Goal: Navigation & Orientation: Find specific page/section

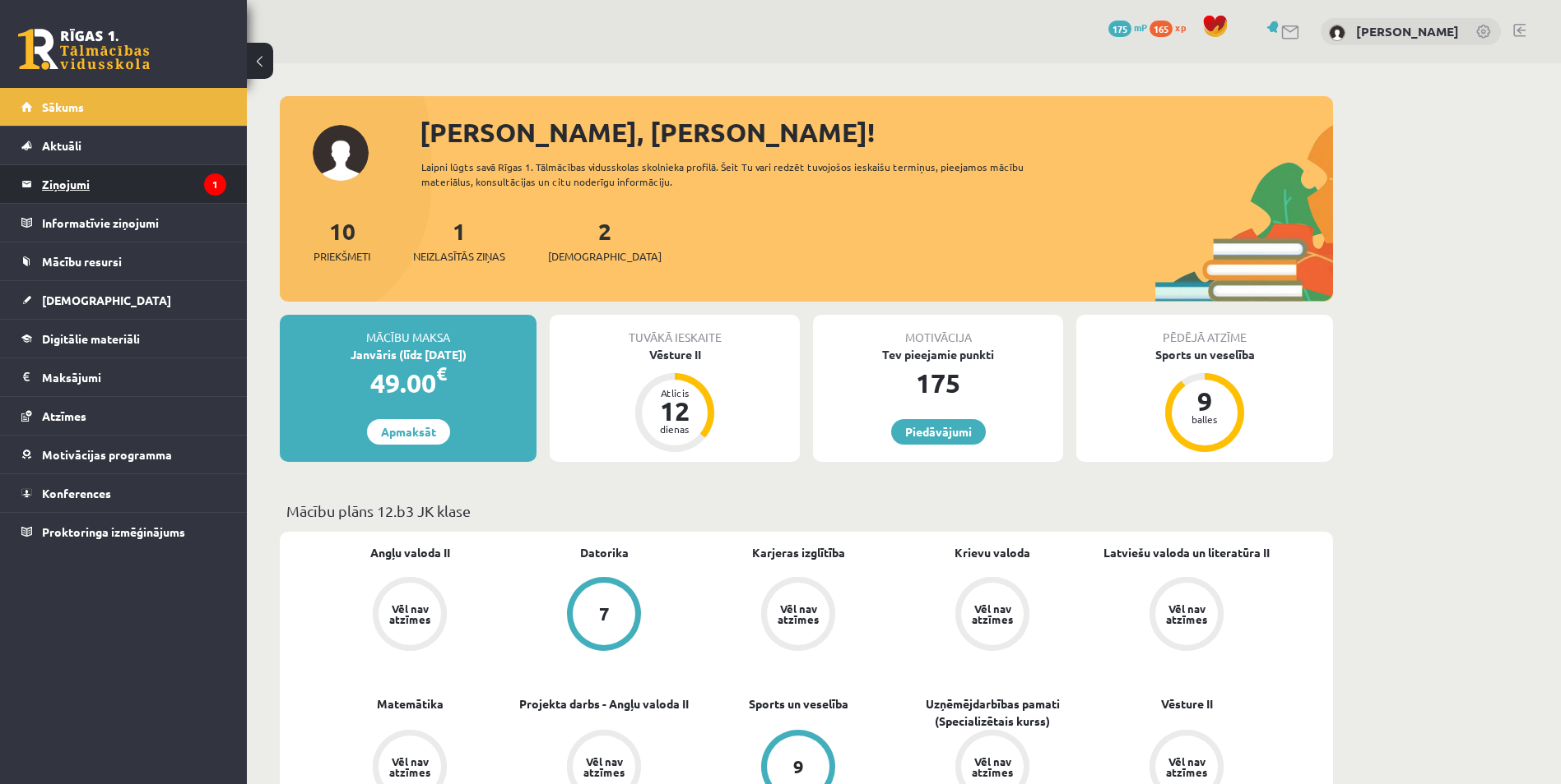
click at [133, 185] on legend "Ziņojumi 1" at bounding box center [134, 184] width 185 height 37
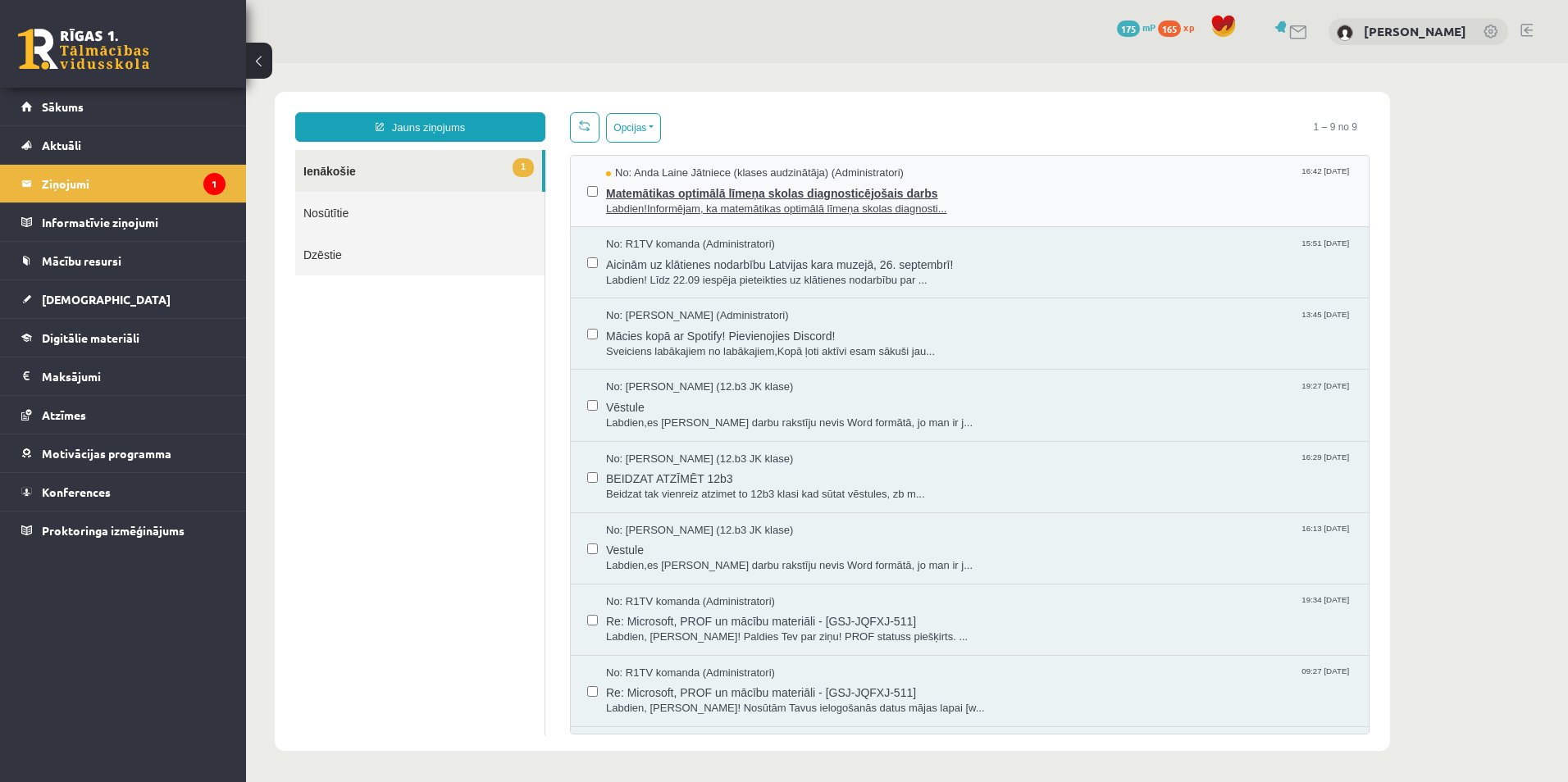
click at [646, 206] on span "Labdien!Informējam, ka matemātikas optimālā līmeņa skolas diagnosti..." at bounding box center [979, 210] width 747 height 16
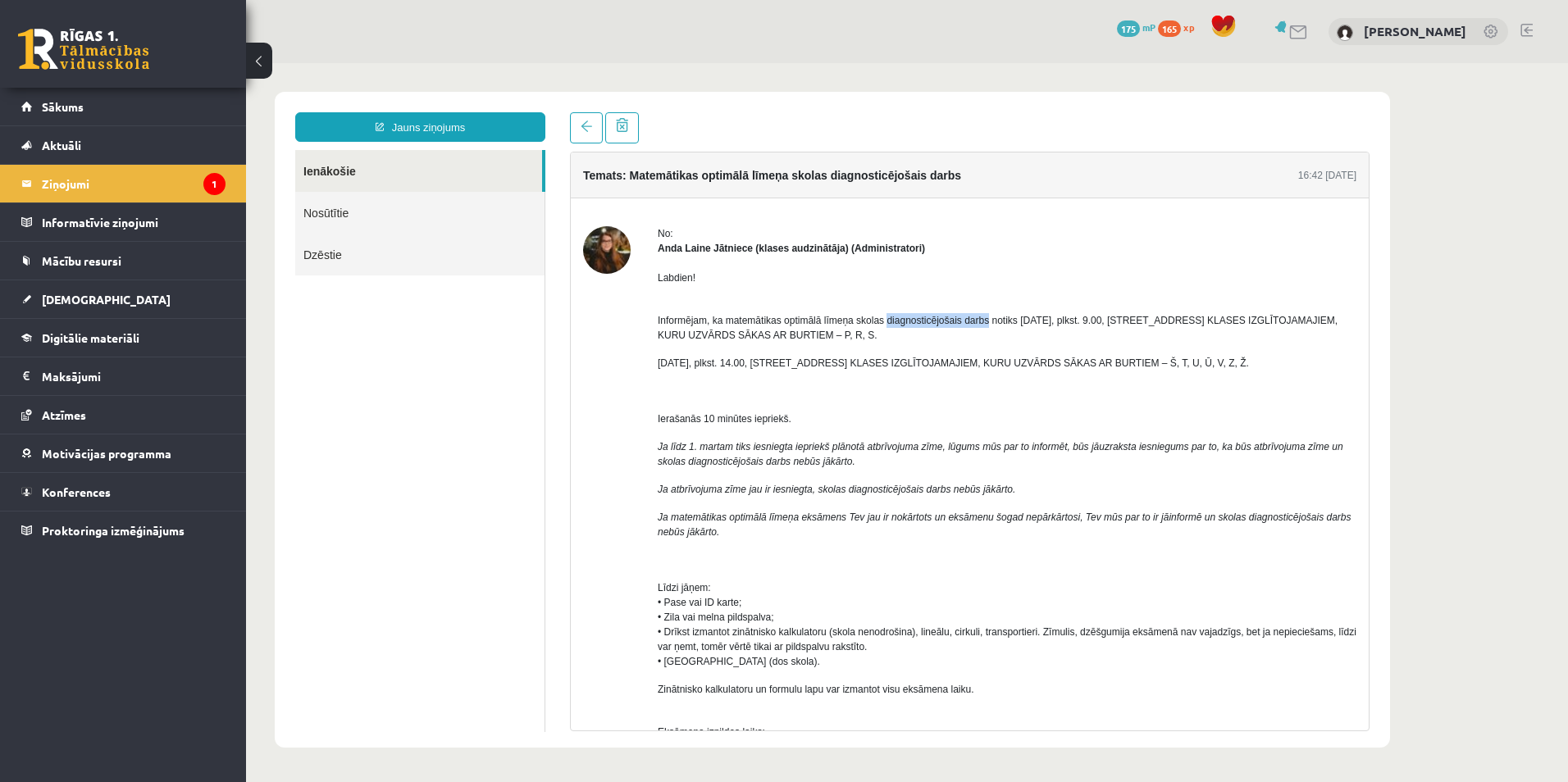
drag, startPoint x: 884, startPoint y: 324, endPoint x: 986, endPoint y: 323, distance: 102.0
click at [986, 323] on span "Informējam, ka matemātikas optimālā līmeņa skolas diagnosticējošais darbs notik…" at bounding box center [997, 328] width 680 height 27
click at [795, 340] on span "Informējam, ka matemātikas optimālā līmeņa skolas diagnosticējošais darbs notik…" at bounding box center [997, 328] width 680 height 27
drag, startPoint x: 816, startPoint y: 334, endPoint x: 940, endPoint y: 335, distance: 124.0
click at [940, 335] on p "Informējam, ka matemātikas optimālā līmeņa skolas diagnosticējošais darbs notik…" at bounding box center [1007, 321] width 698 height 44
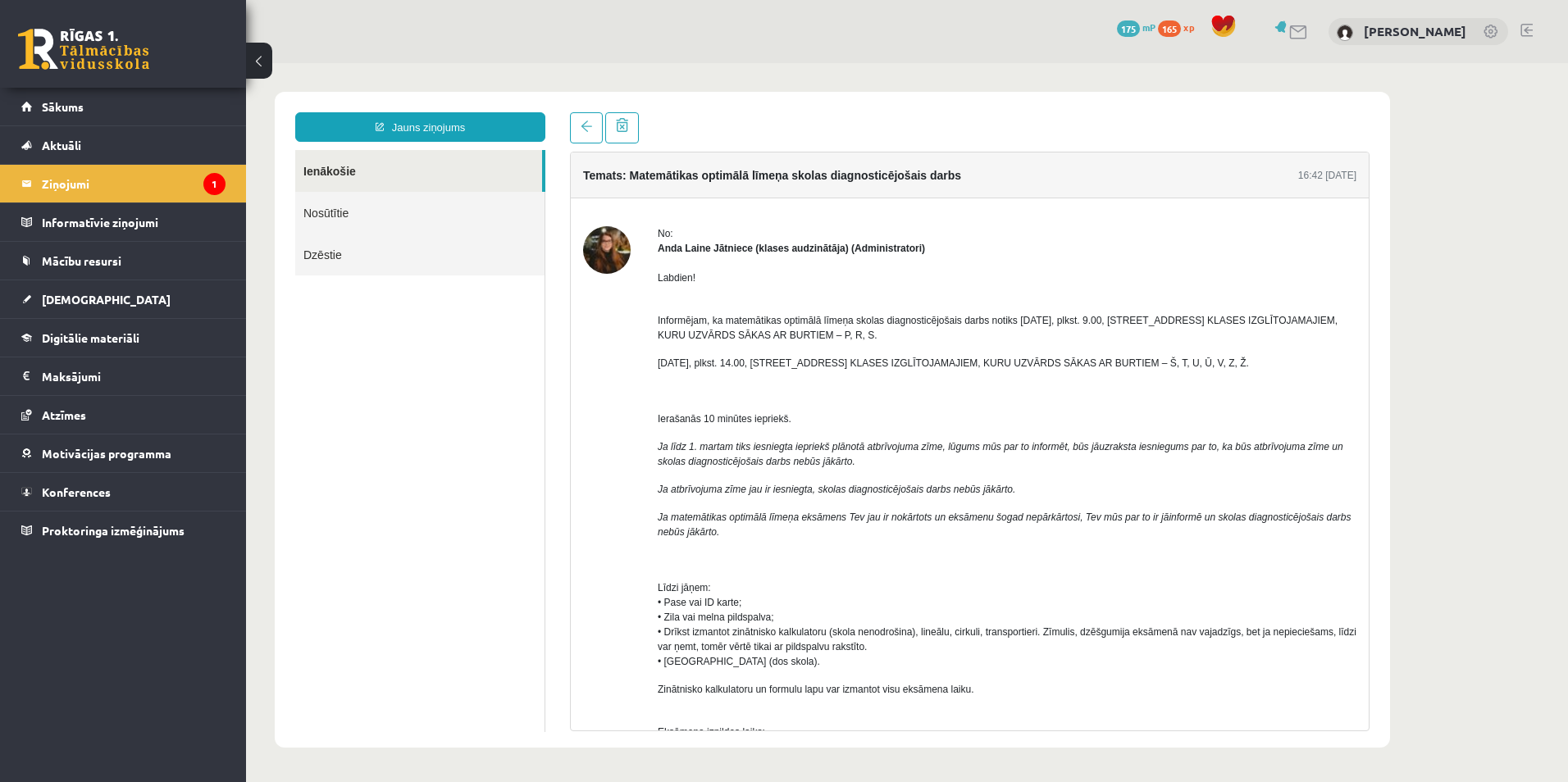
drag, startPoint x: 940, startPoint y: 335, endPoint x: 920, endPoint y: 347, distance: 23.3
drag, startPoint x: 909, startPoint y: 333, endPoint x: 940, endPoint y: 336, distance: 31.1
click at [940, 336] on p "Informējam, ka matemātikas optimālā līmeņa skolas diagnosticējošais darbs notik…" at bounding box center [1007, 321] width 698 height 44
drag, startPoint x: 686, startPoint y: 450, endPoint x: 980, endPoint y: 451, distance: 294.0
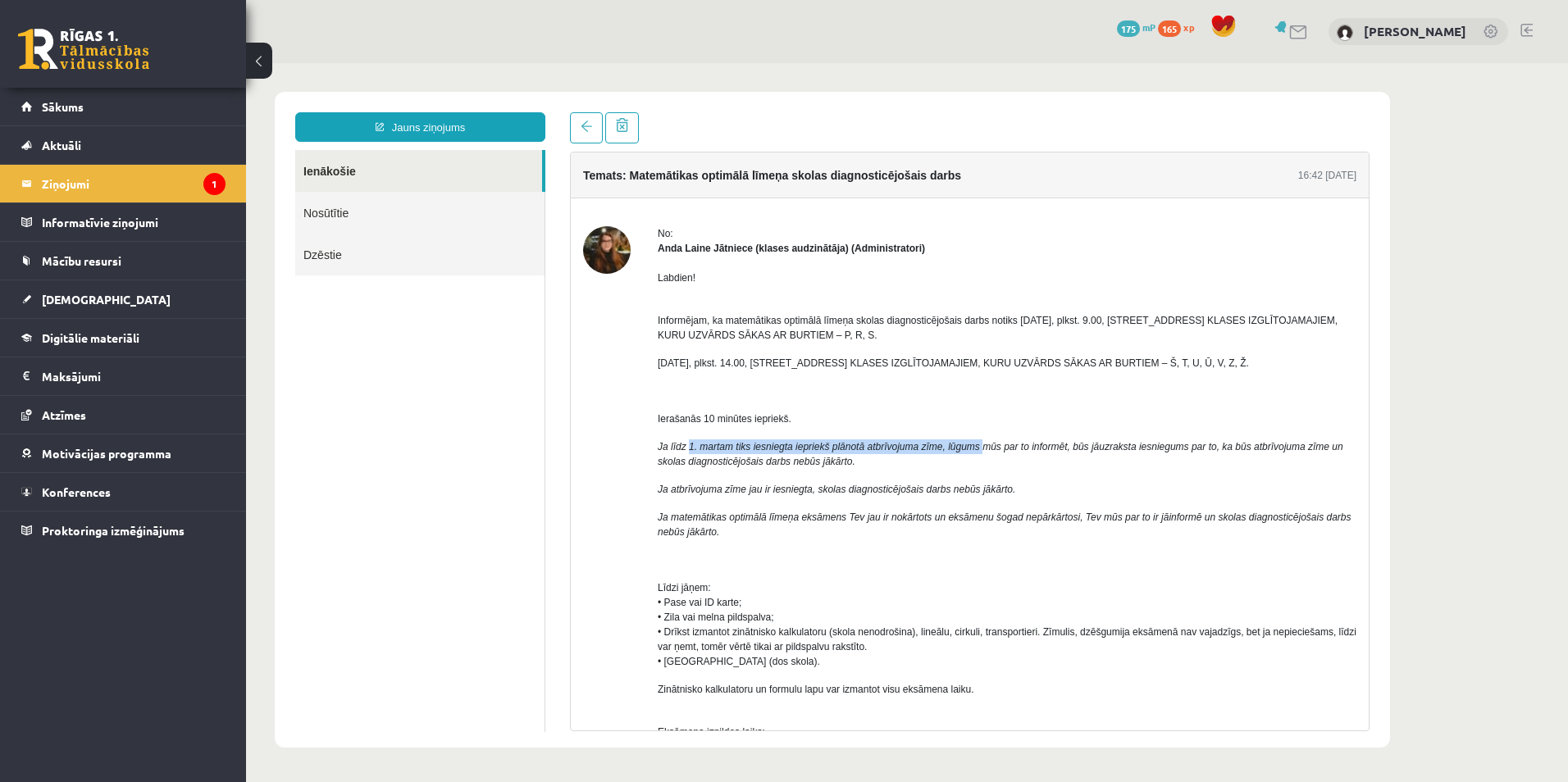
click at [980, 451] on icon "Ja līdz 1. martam tiks iesniegta iepriekš plānotā atbrīvojuma zīme, lūgums mūs …" at bounding box center [1000, 454] width 686 height 27
drag, startPoint x: 980, startPoint y: 451, endPoint x: 1046, endPoint y: 454, distance: 66.1
click at [1046, 454] on p "Ja līdz 1. martam tiks iesniegta iepriekš plānotā atbrīvojuma zīme, lūgums mūs …" at bounding box center [1007, 454] width 698 height 30
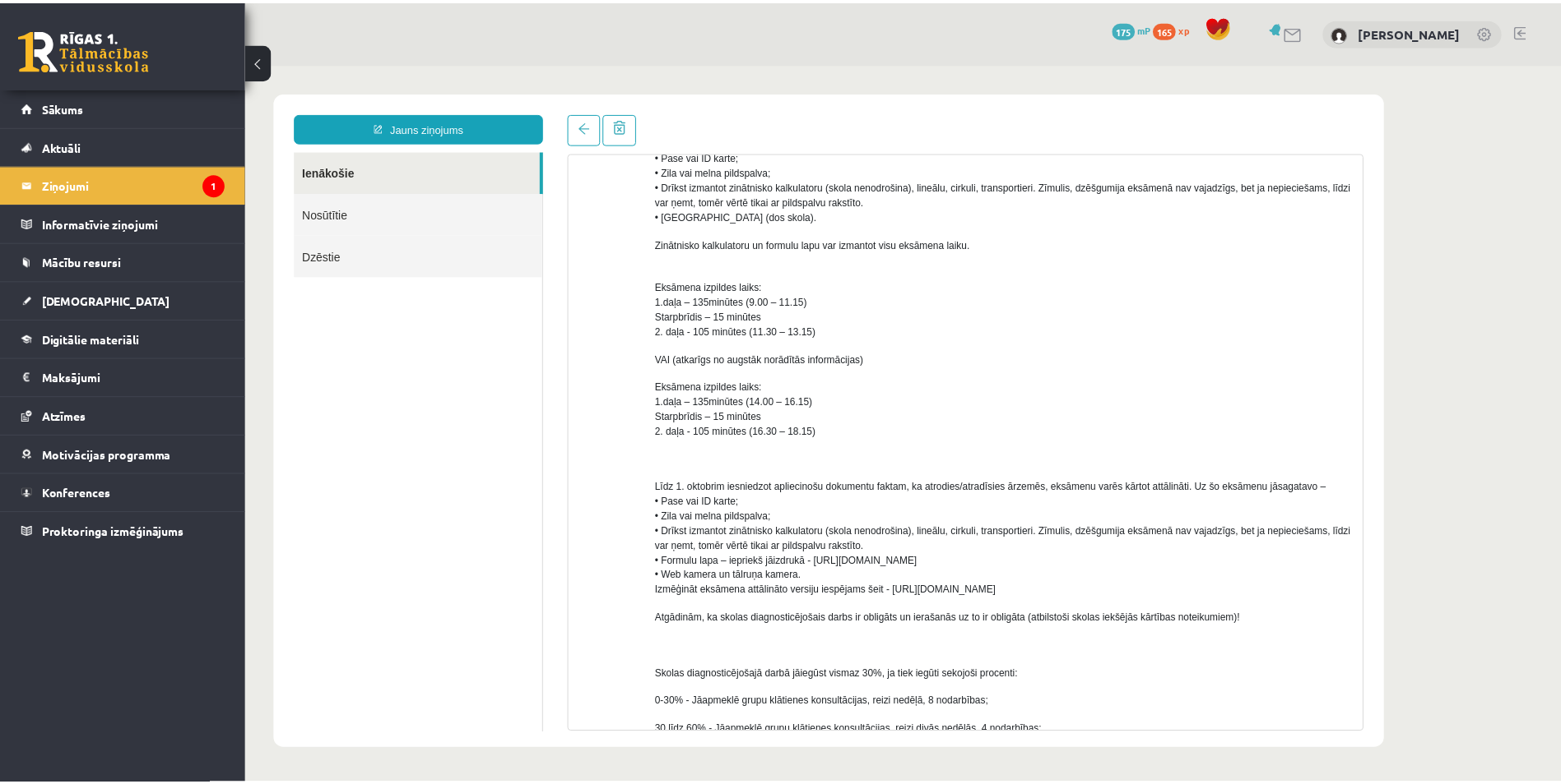
scroll to position [493, 0]
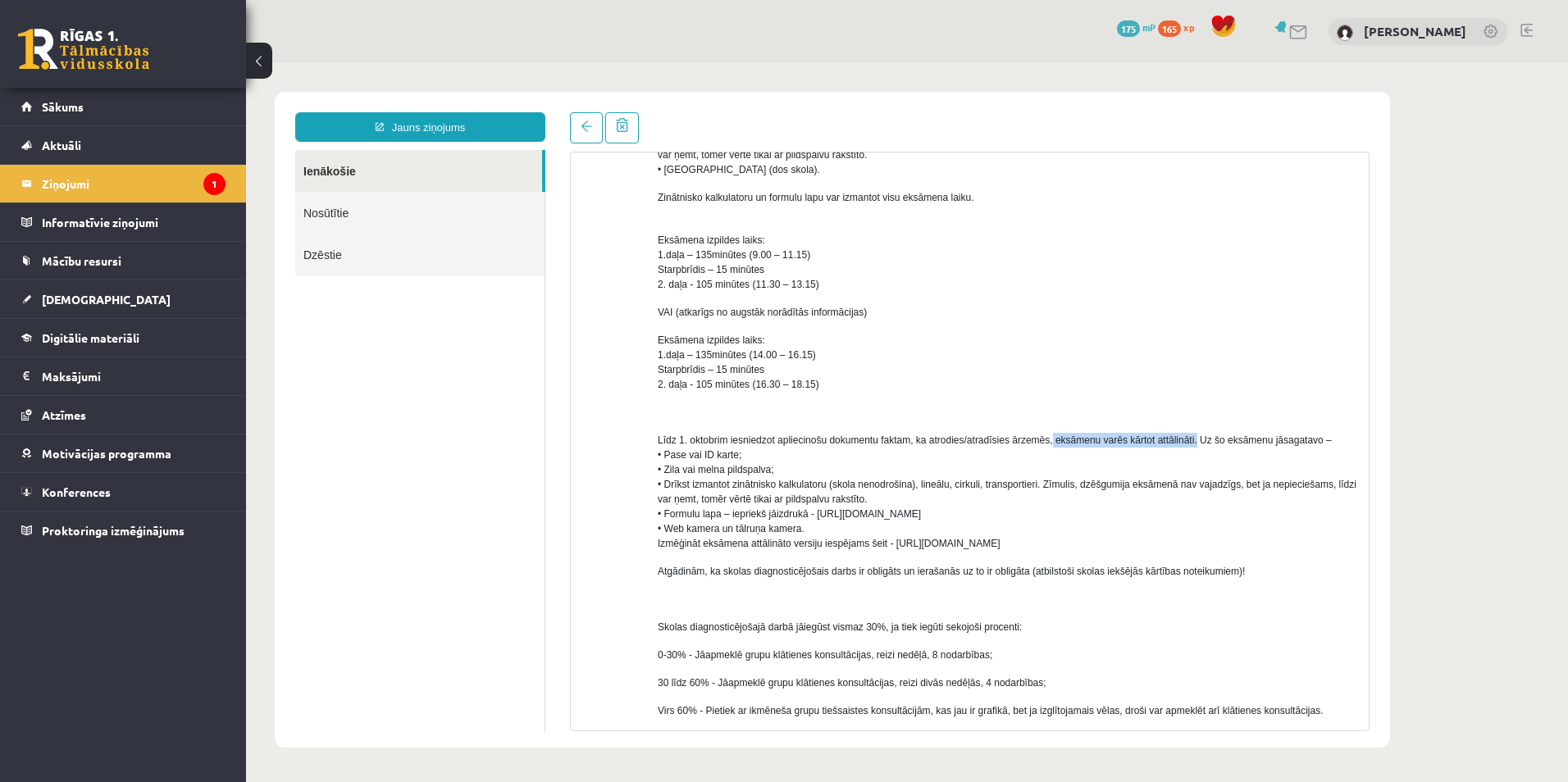
drag, startPoint x: 1049, startPoint y: 442, endPoint x: 1191, endPoint y: 441, distance: 142.0
click at [1191, 441] on span "Līdz 1. oktobrim iesniedzot apliecinošu dokumentu faktam, ka atrodies/atradīsie…" at bounding box center [1007, 492] width 698 height 115
drag, startPoint x: 1191, startPoint y: 441, endPoint x: 1055, endPoint y: 450, distance: 136.3
click at [1055, 450] on p "Līdz 1. oktobrim iesniedzot apliecinošu dokumentu faktam, ka atrodies/atradīsie…" at bounding box center [1007, 492] width 698 height 118
click at [97, 100] on link "Sākums" at bounding box center [124, 106] width 205 height 37
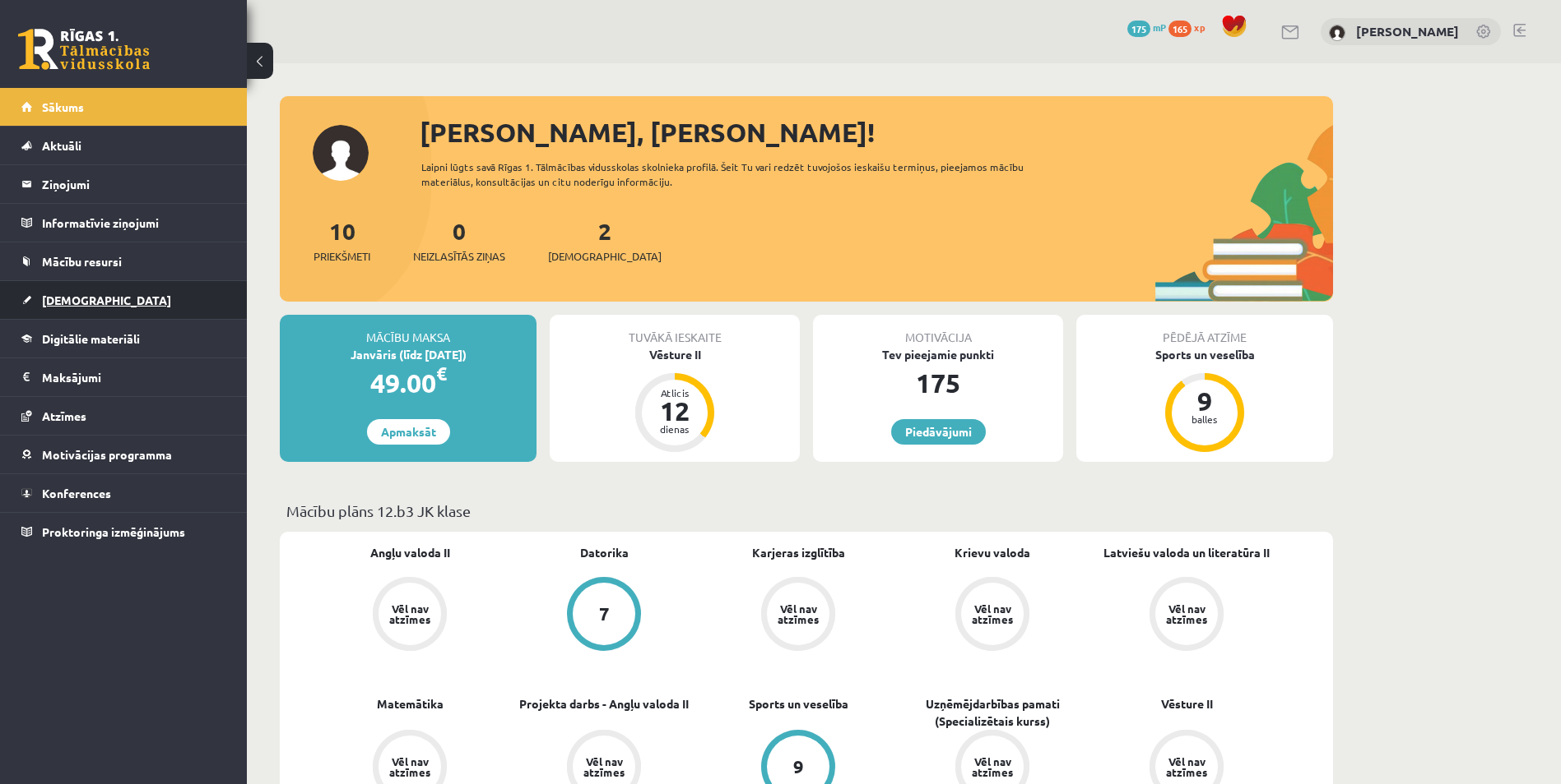
click at [112, 291] on link "[DEMOGRAPHIC_DATA]" at bounding box center [124, 300] width 205 height 37
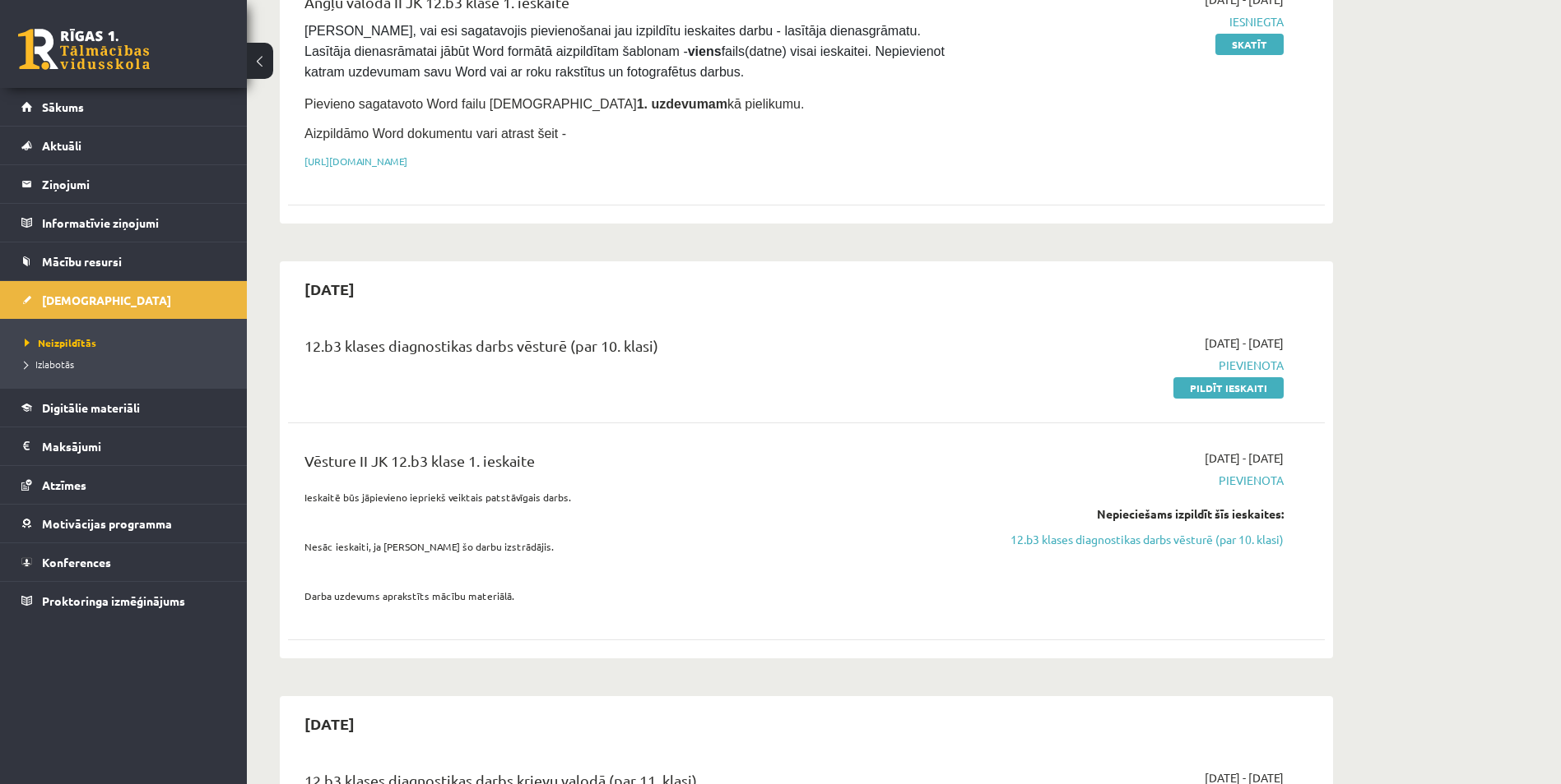
scroll to position [247, 0]
click at [104, 263] on span "Mācību resursi" at bounding box center [82, 261] width 80 height 15
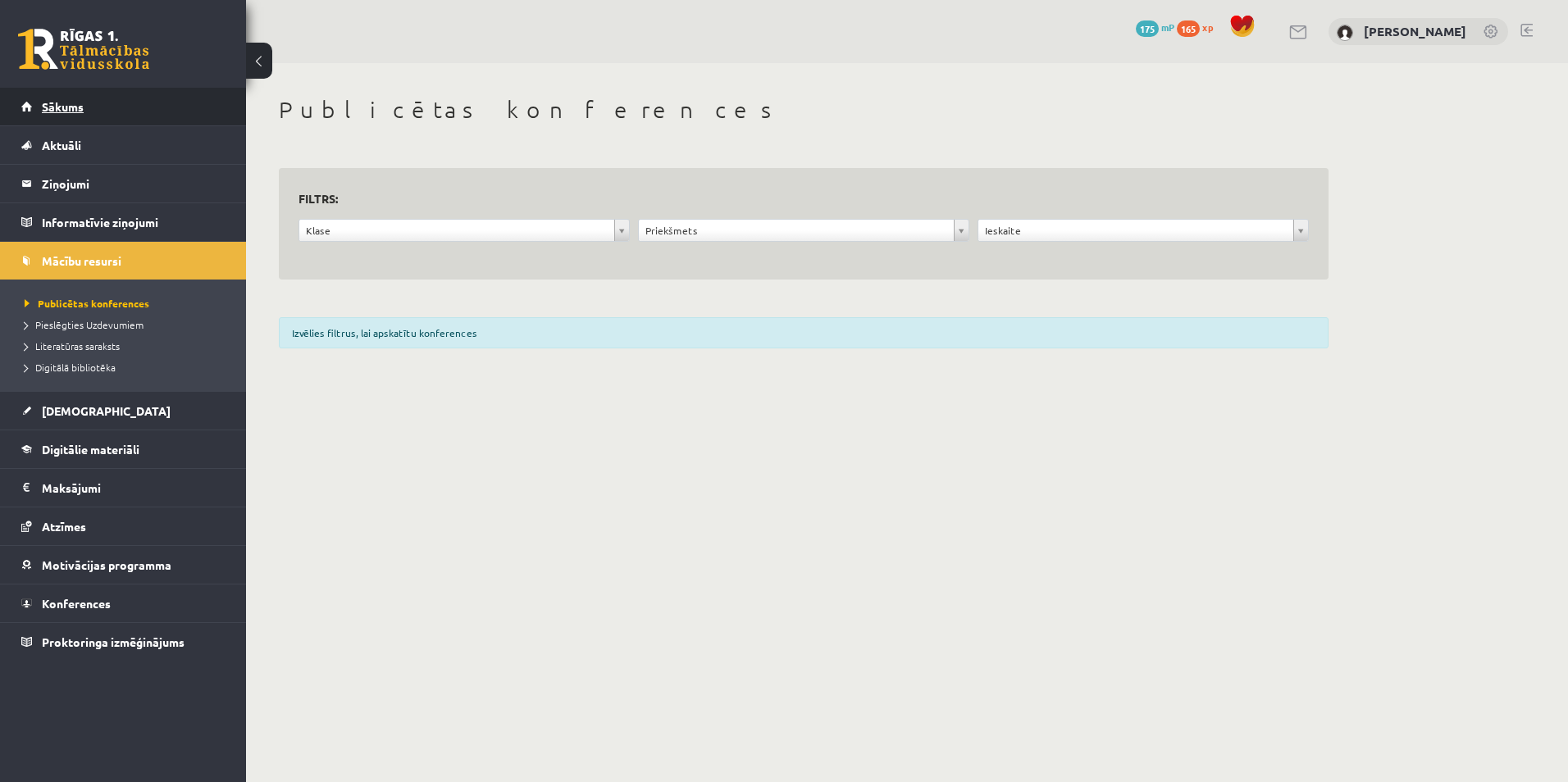
click at [88, 103] on link "Sākums" at bounding box center [124, 106] width 205 height 37
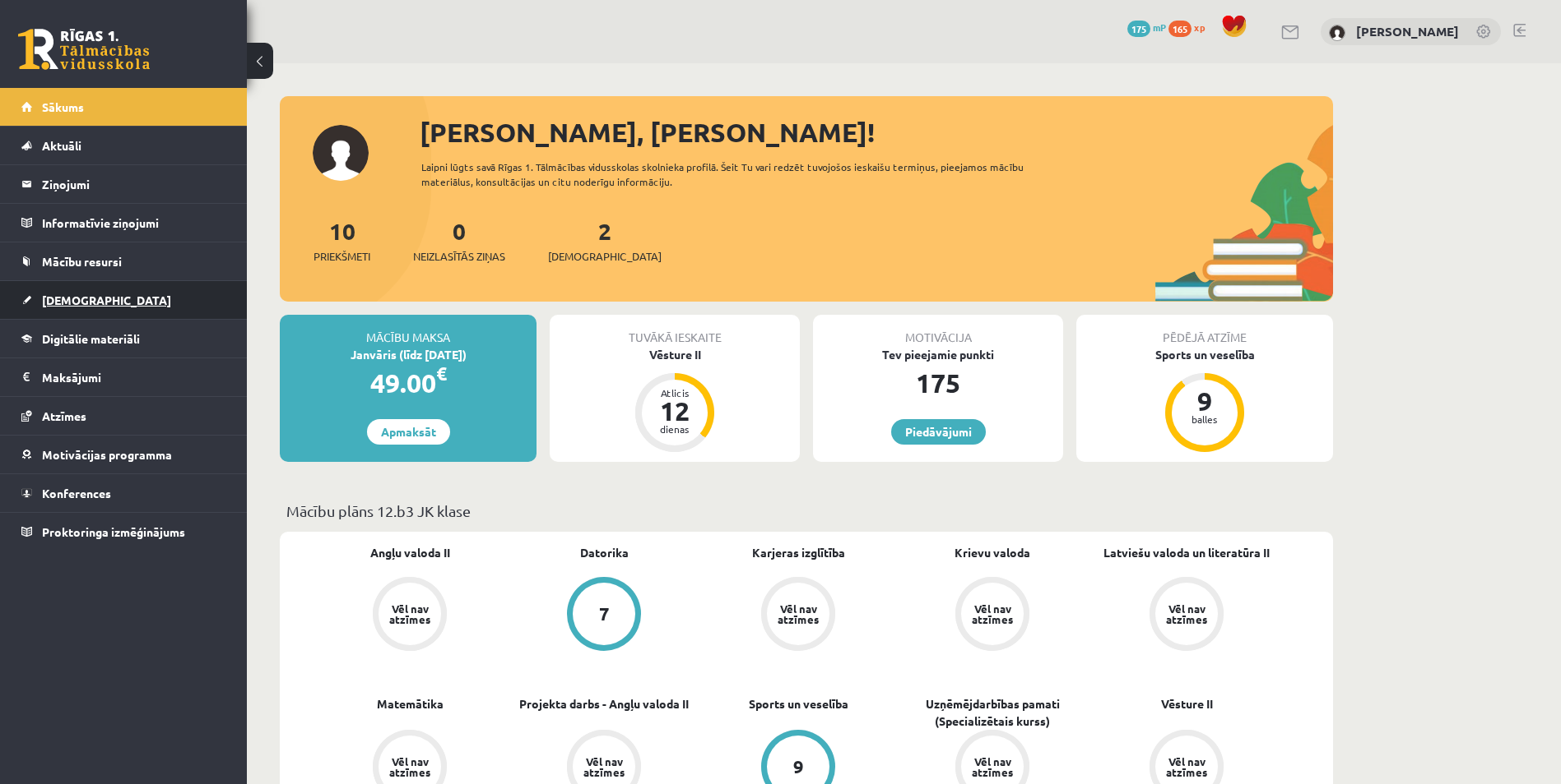
click at [126, 300] on link "[DEMOGRAPHIC_DATA]" at bounding box center [124, 300] width 205 height 37
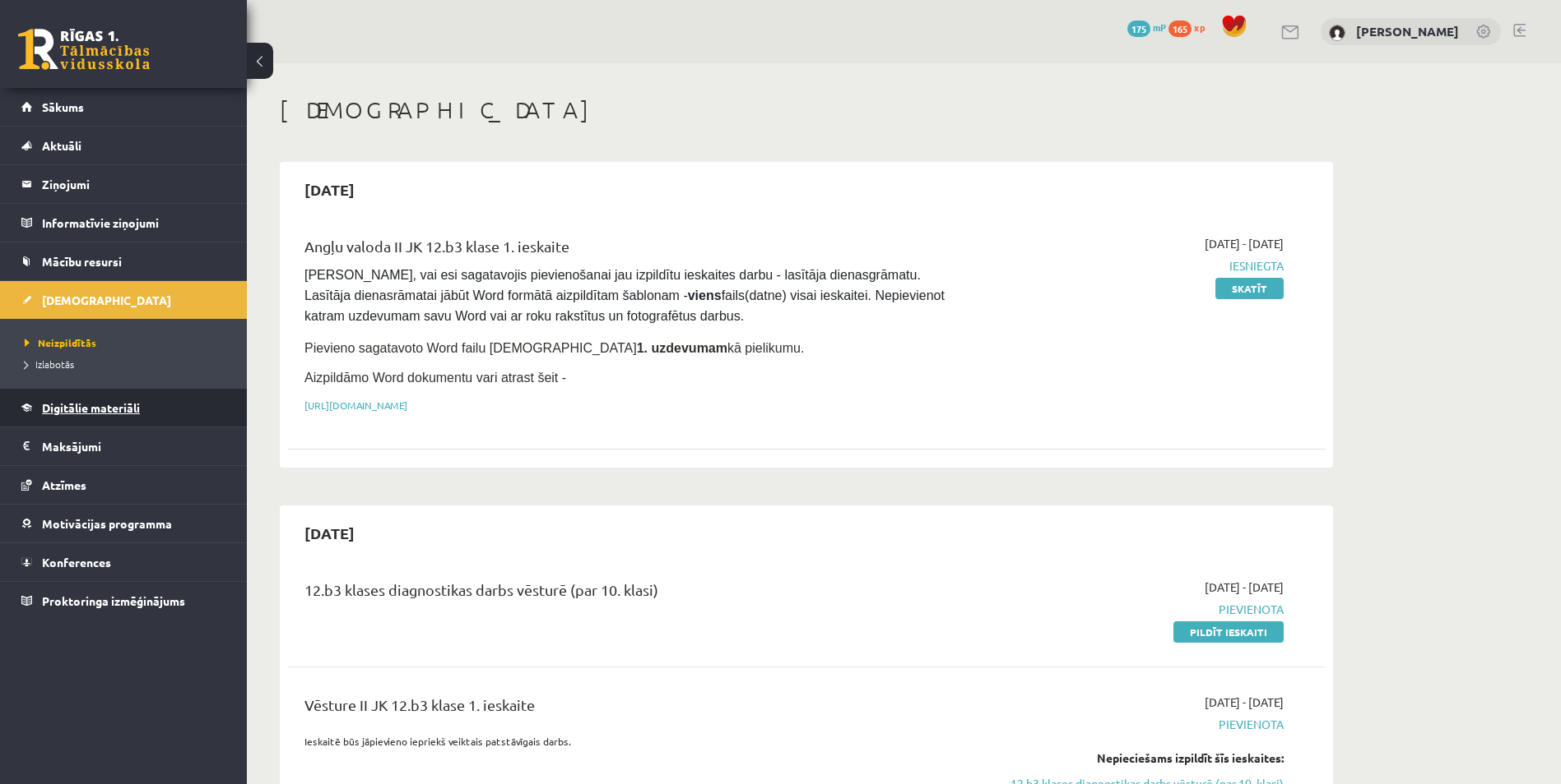
click at [102, 409] on span "Digitālie materiāli" at bounding box center [91, 407] width 98 height 15
